Goal: Find specific page/section

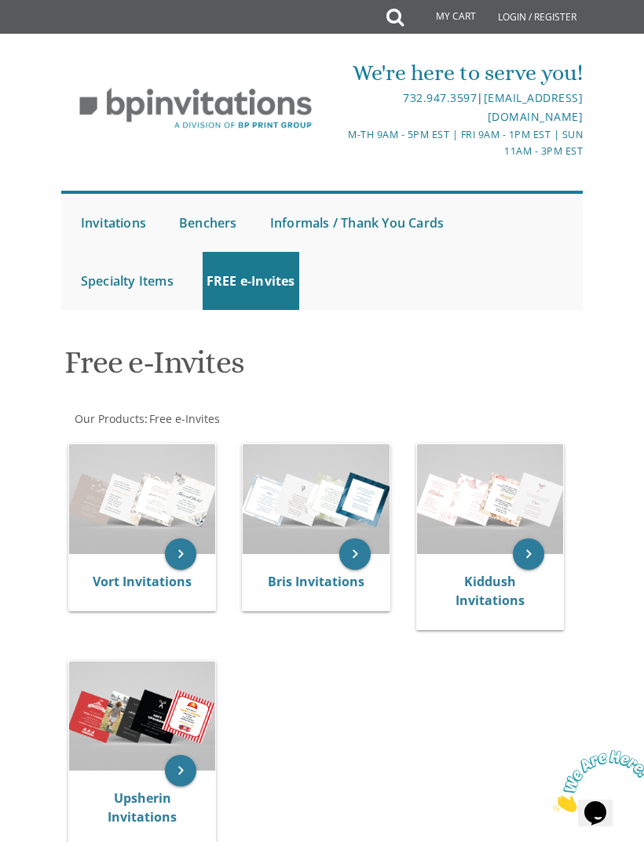
click at [182, 718] on img at bounding box center [142, 717] width 146 height 110
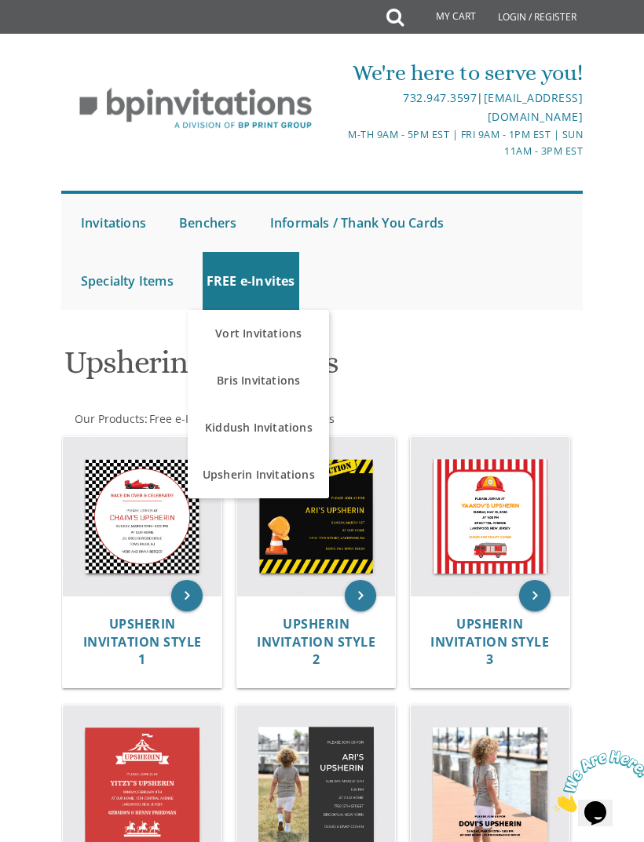
click at [294, 422] on link "Kiddush Invitations" at bounding box center [258, 427] width 141 height 47
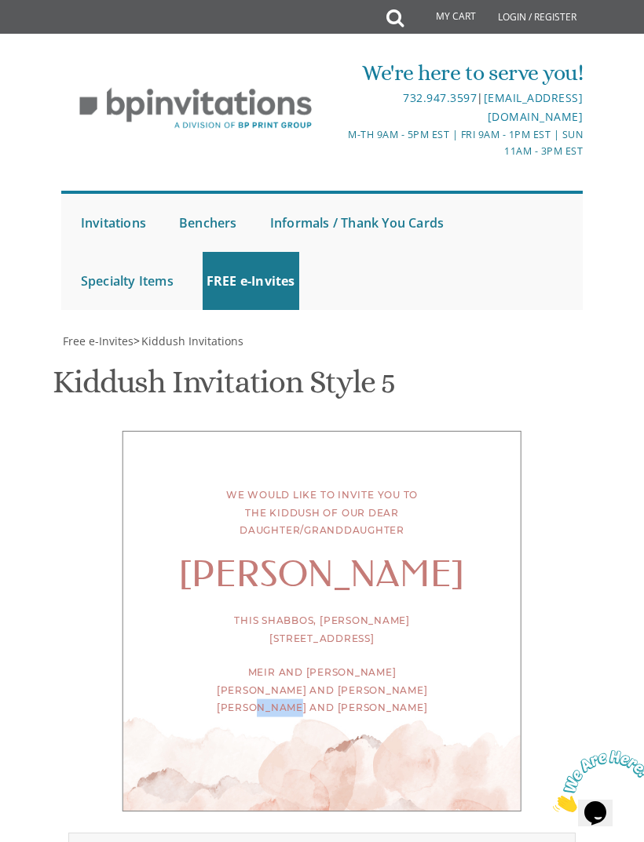
scroll to position [9, 0]
